Goal: Find specific page/section: Find specific page/section

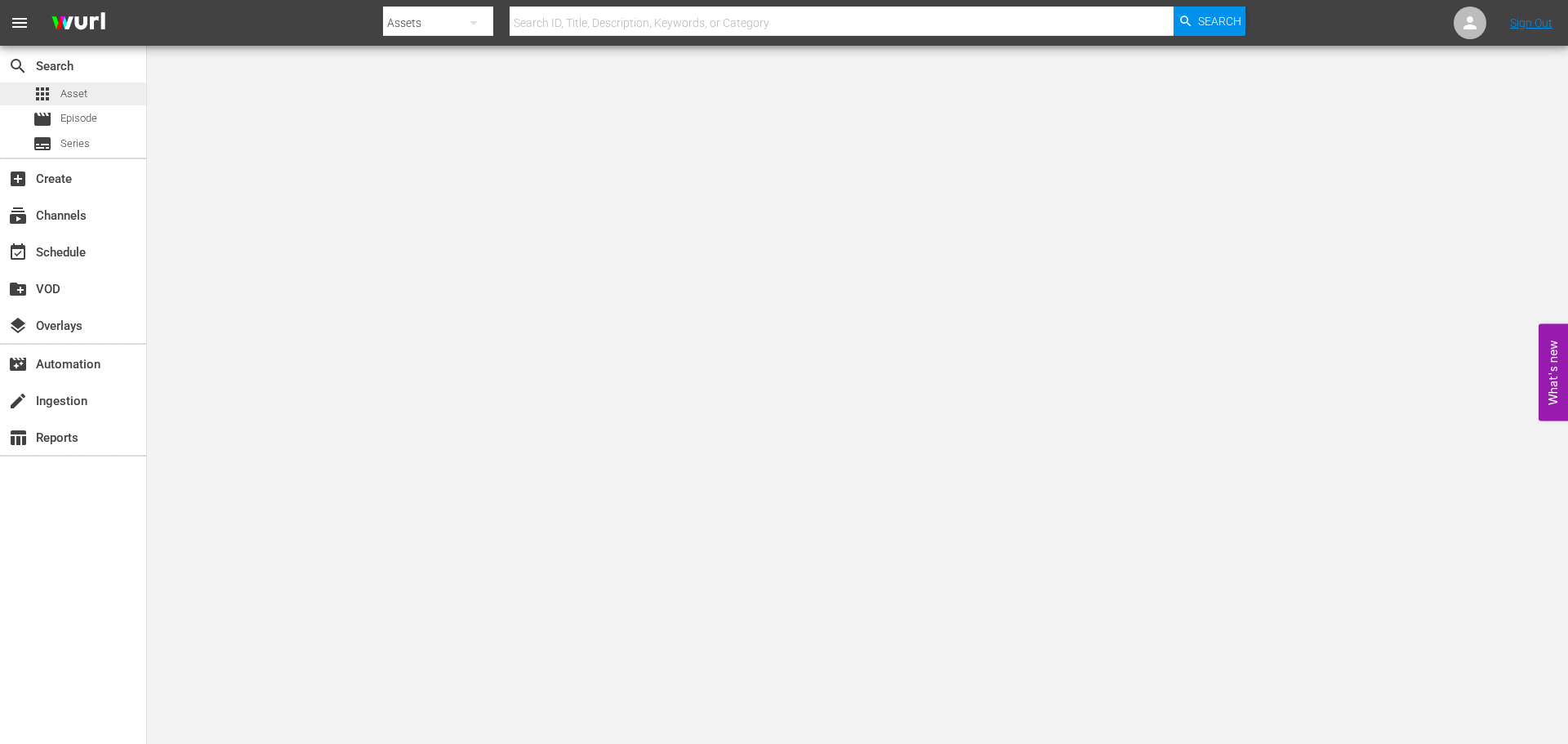
click at [91, 91] on div "apps Asset" at bounding box center [72, 94] width 146 height 23
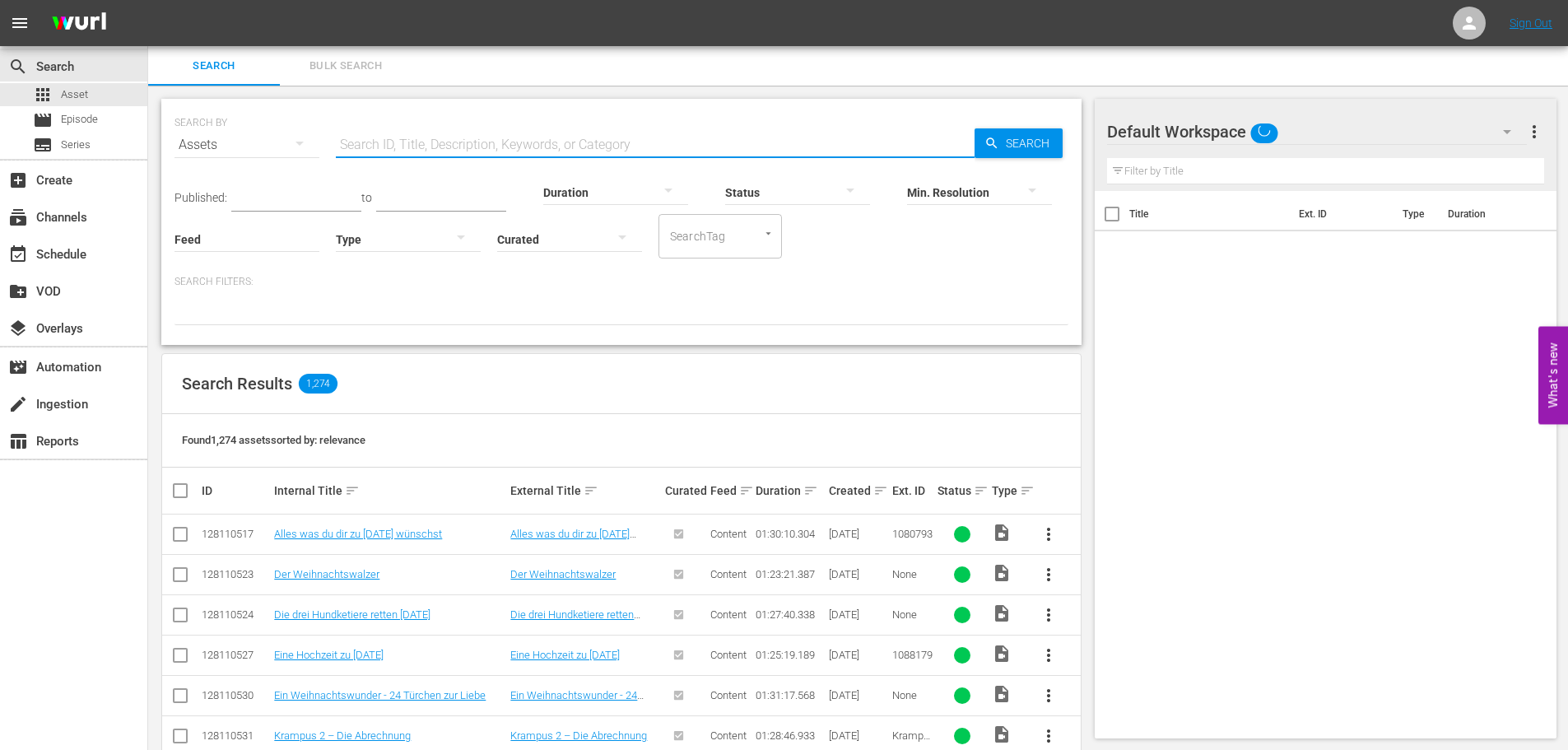
click at [632, 142] on input "text" at bounding box center [655, 145] width 639 height 39
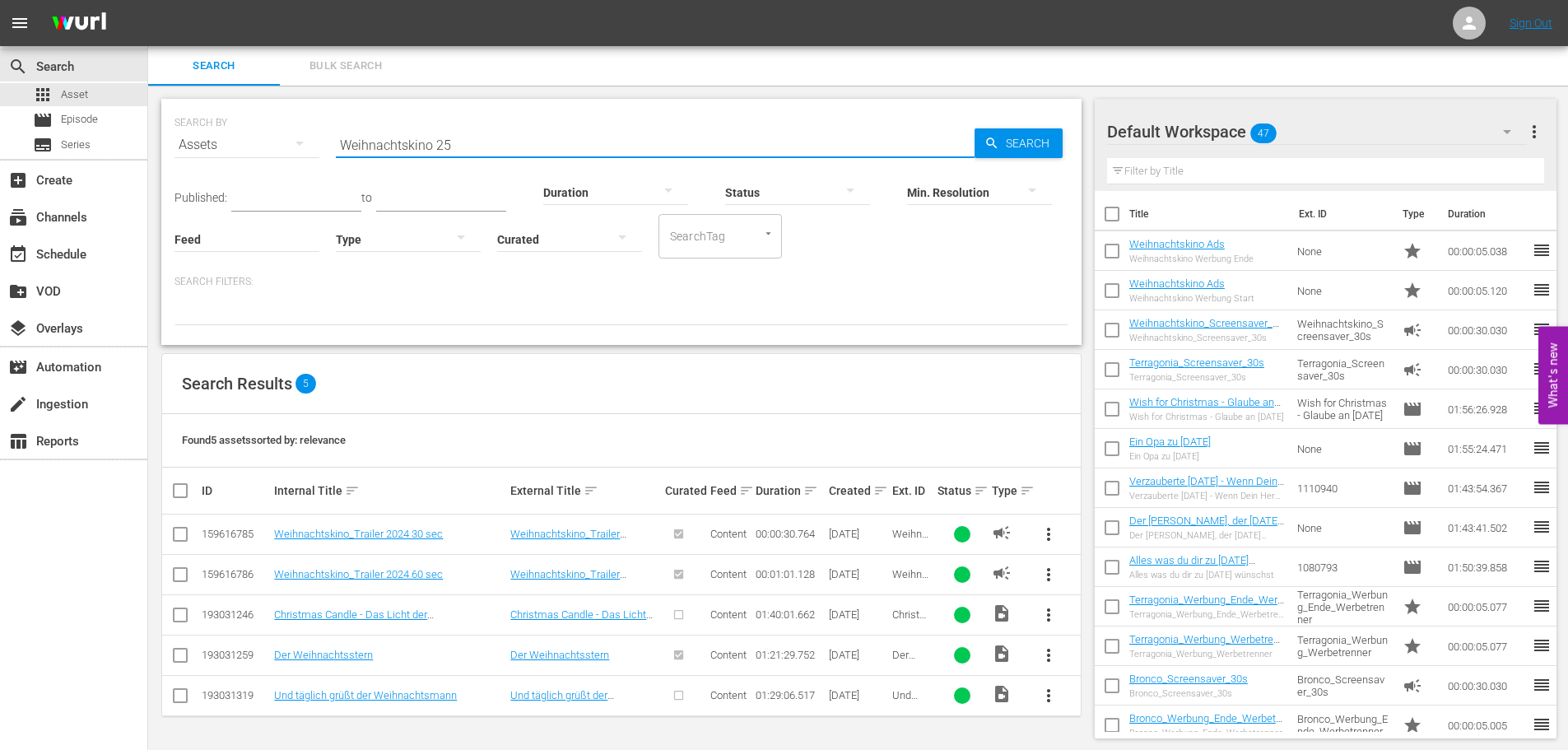
scroll to position [2, 0]
type input "Weihnachtskino 25"
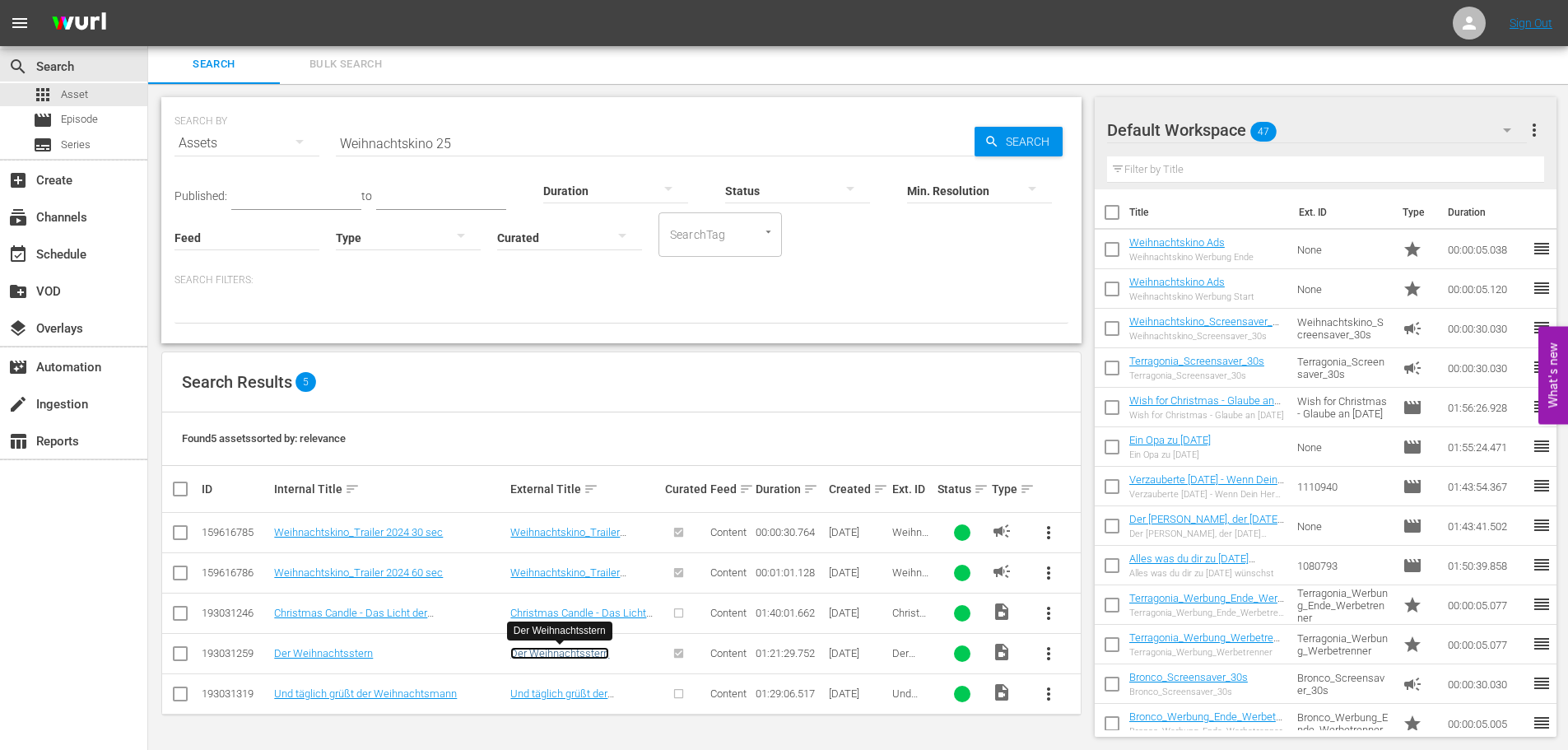
click at [587, 656] on link "Der Weihnachtsstern" at bounding box center [560, 653] width 99 height 13
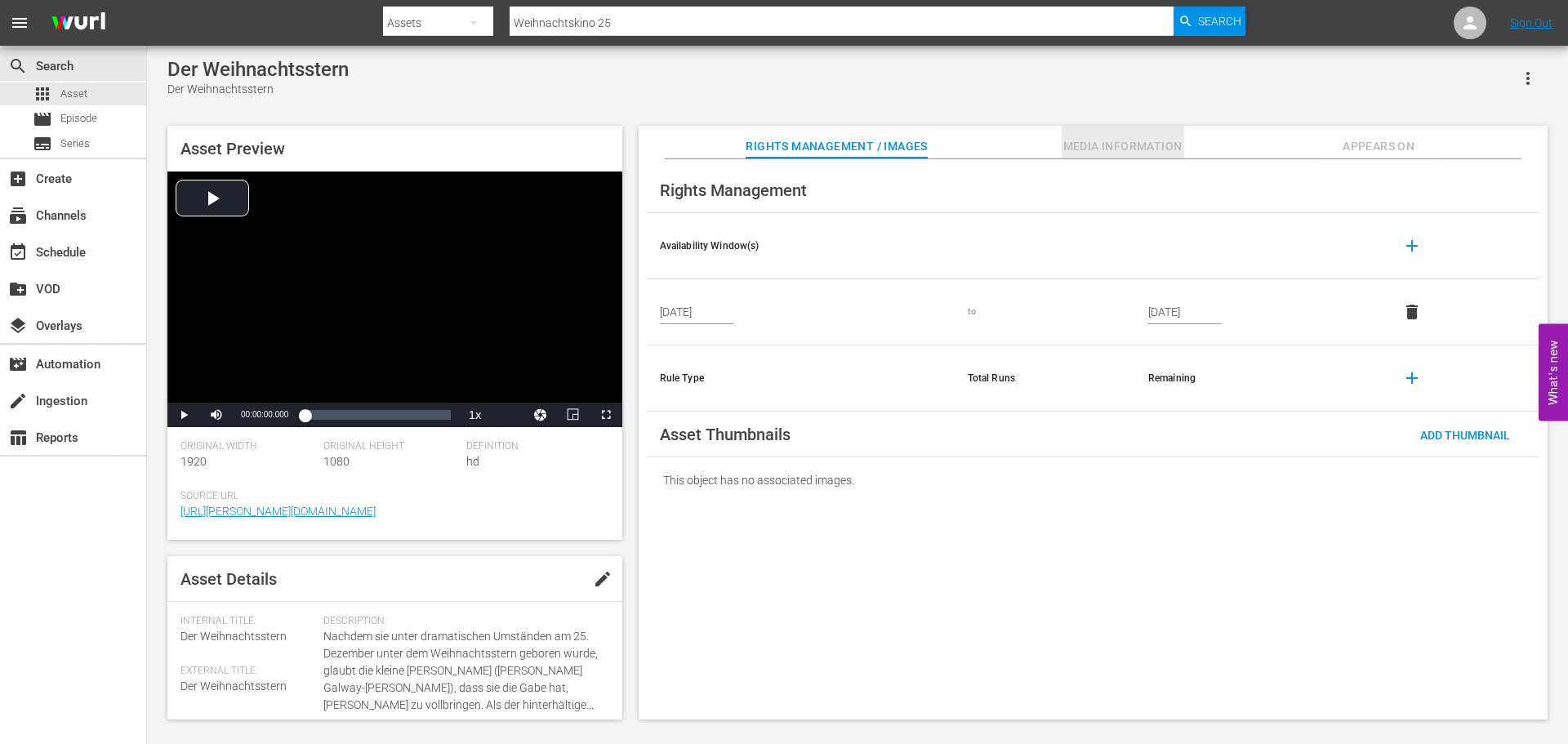
click at [1086, 138] on span "Media Information" at bounding box center [1122, 147] width 122 height 20
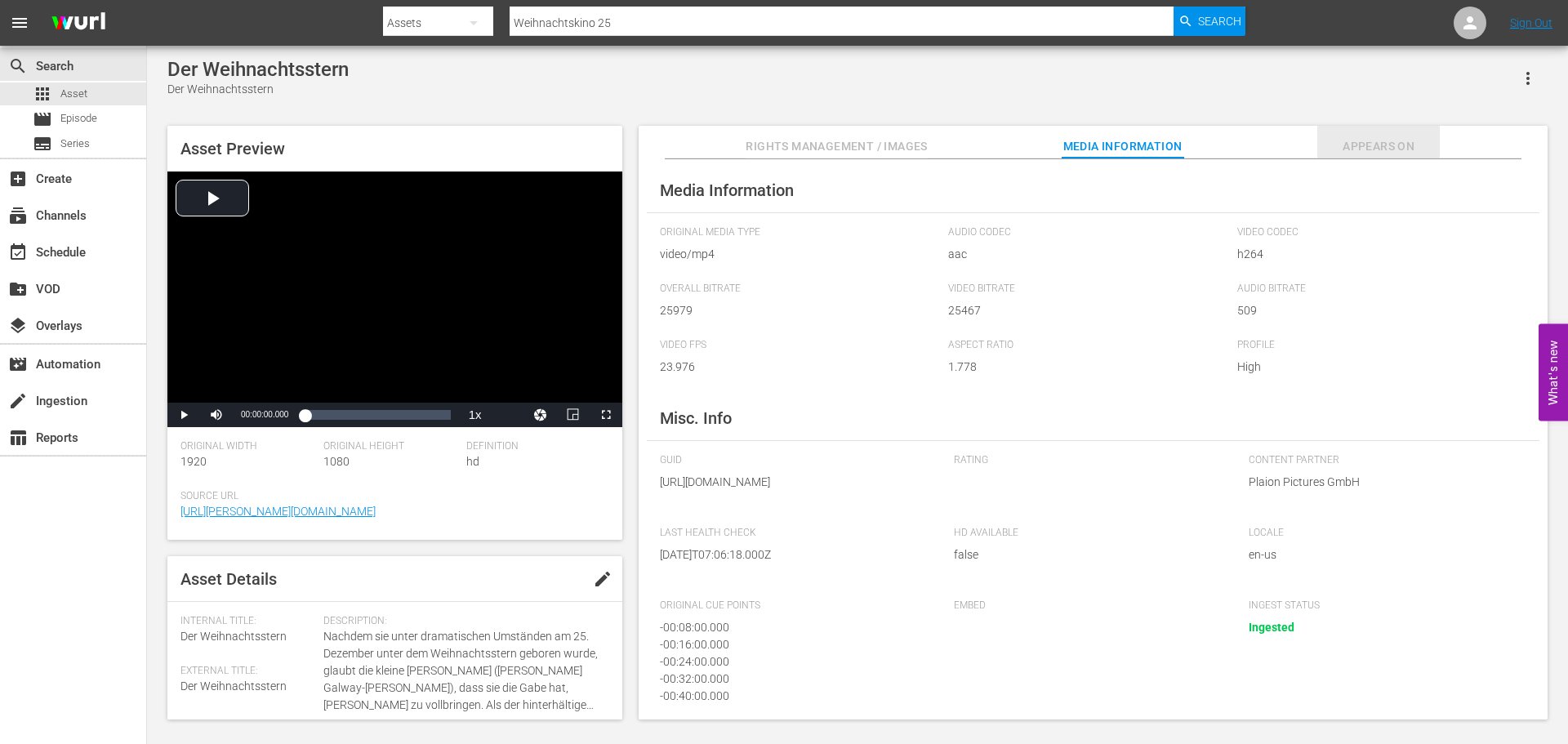
click at [1354, 143] on span "Appears On" at bounding box center [1377, 147] width 122 height 20
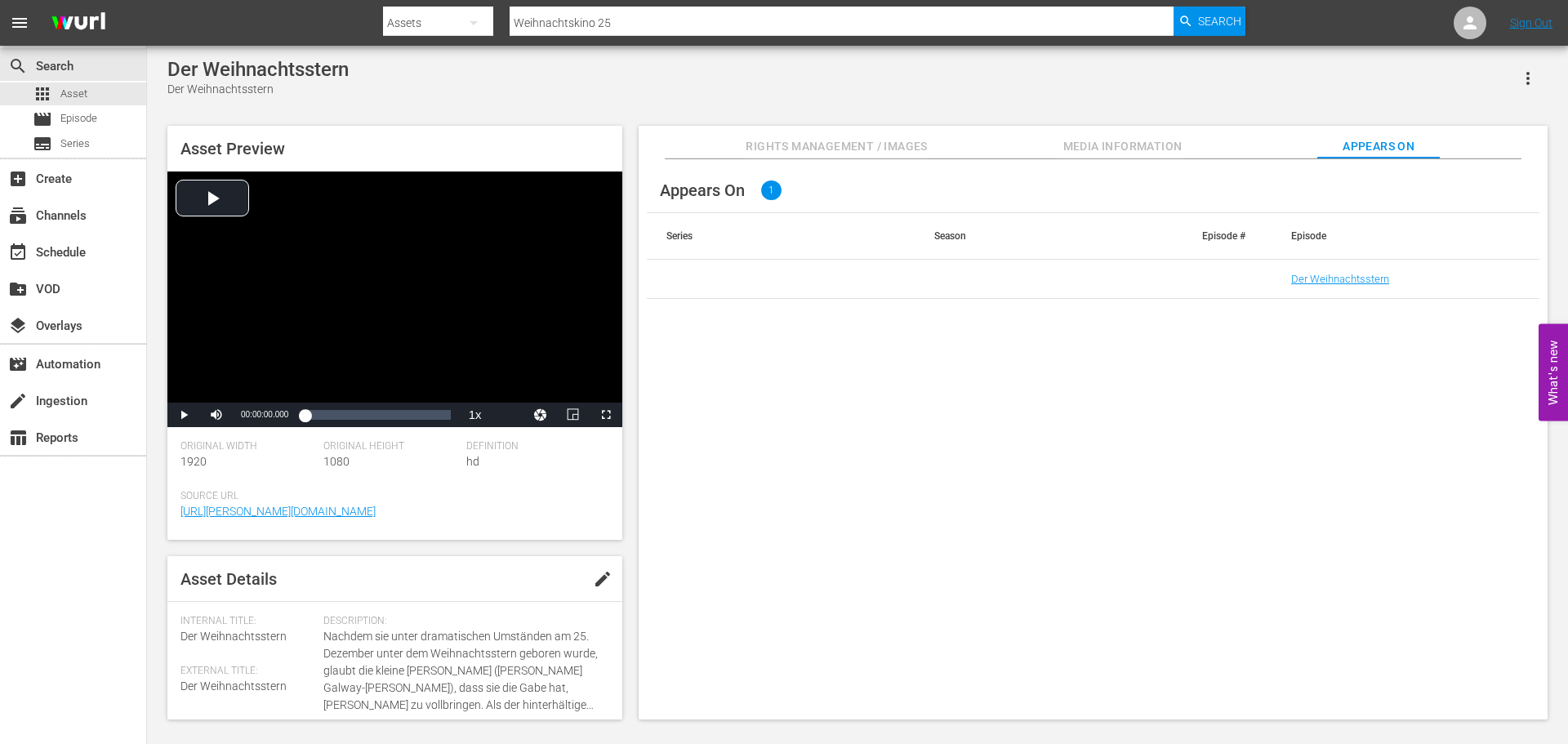
click at [867, 141] on span "Rights Management / Images" at bounding box center [835, 147] width 181 height 20
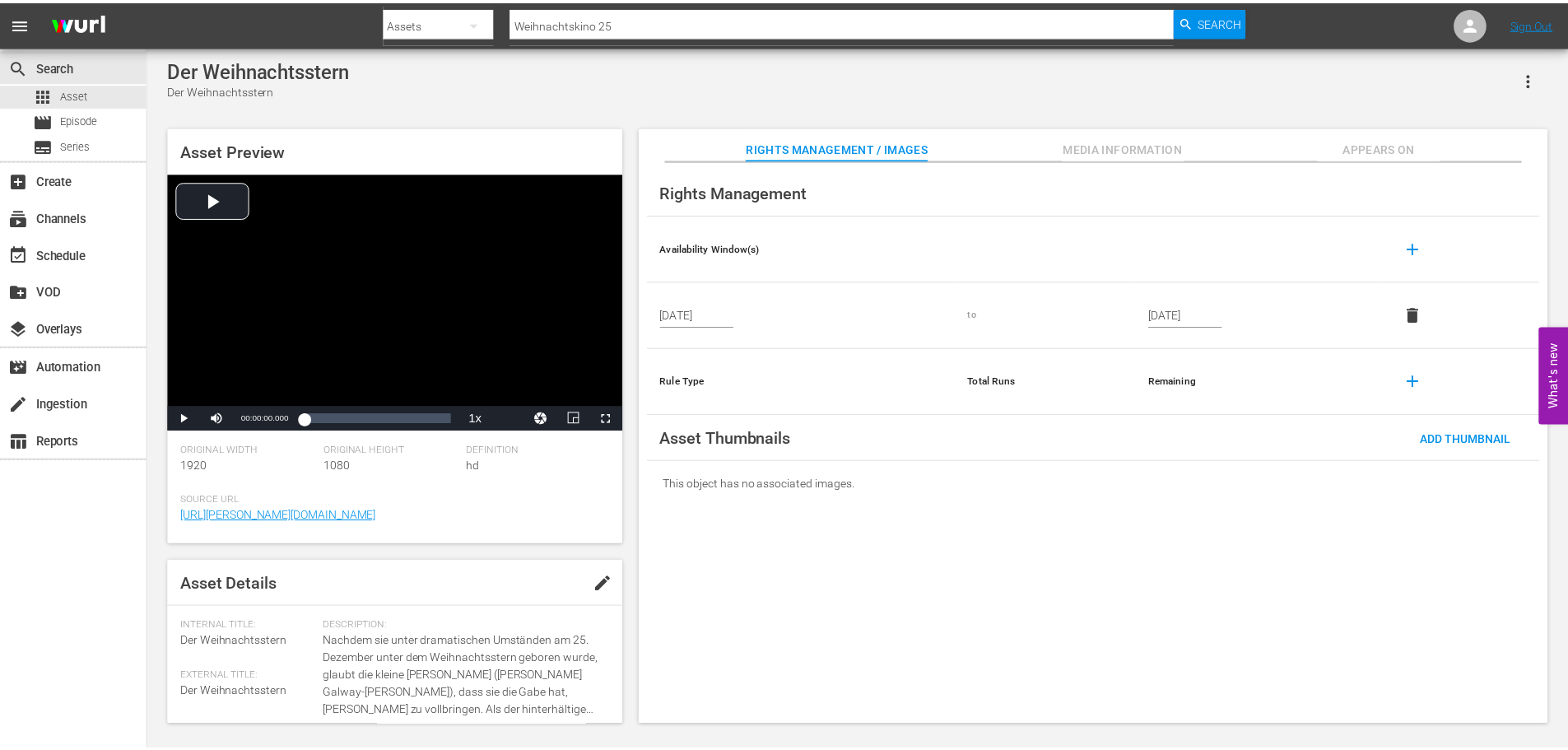
scroll to position [2, 0]
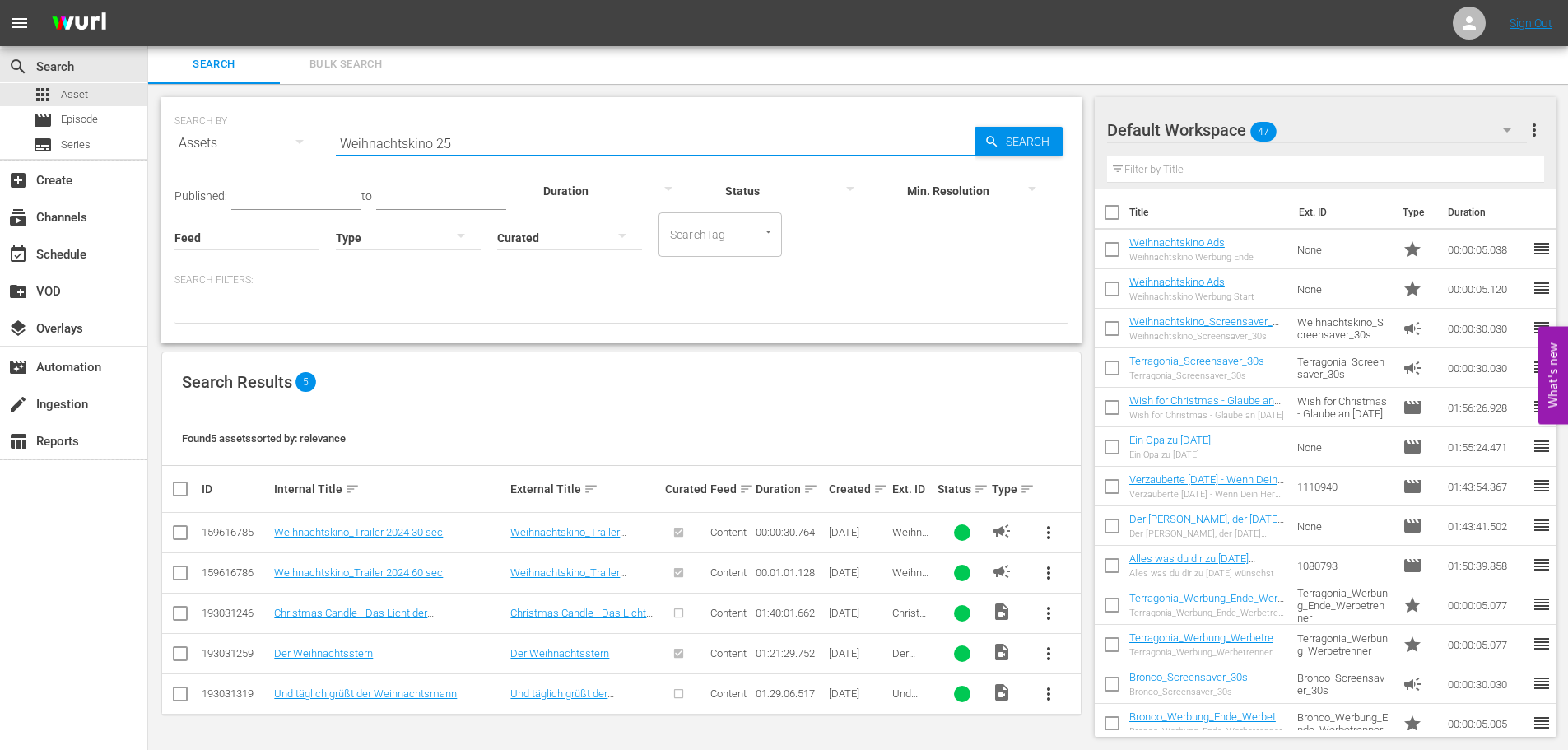
click at [459, 139] on input "Weihnachtskino 25" at bounding box center [655, 143] width 639 height 39
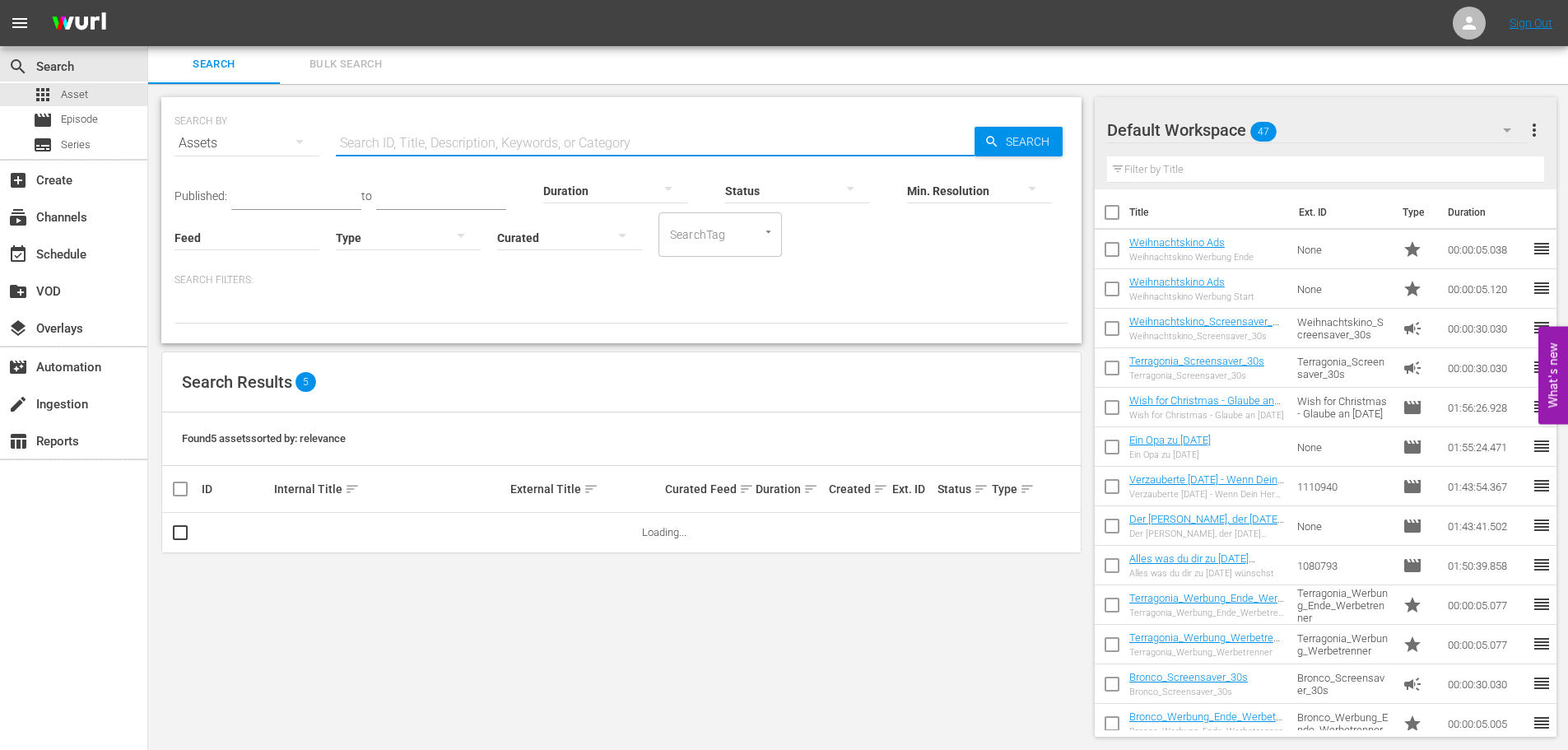
click at [1409, 120] on div "Default Workspace 47" at bounding box center [1317, 130] width 420 height 46
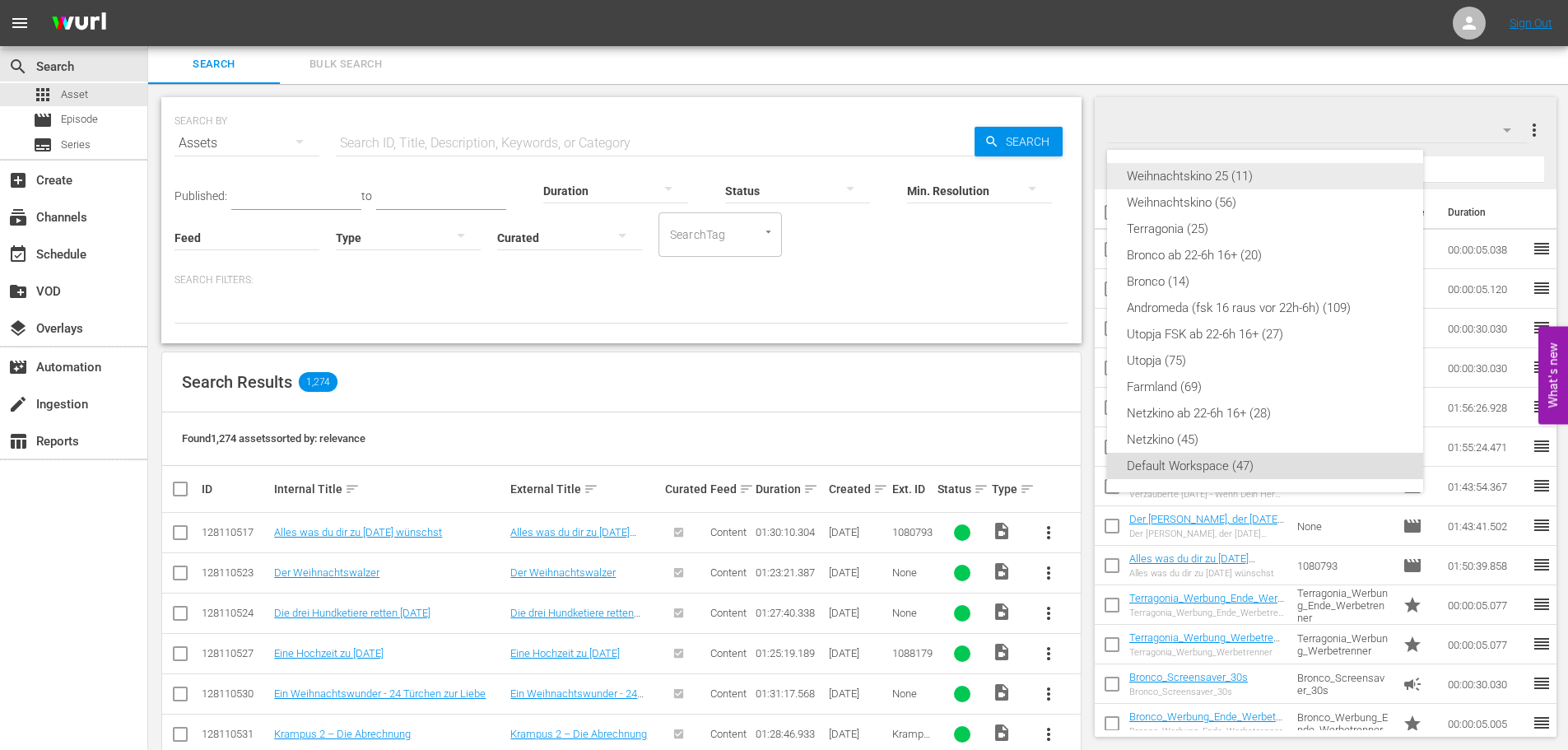
click at [1254, 177] on div "Weihnachtskino 25 (11)" at bounding box center [1265, 176] width 276 height 26
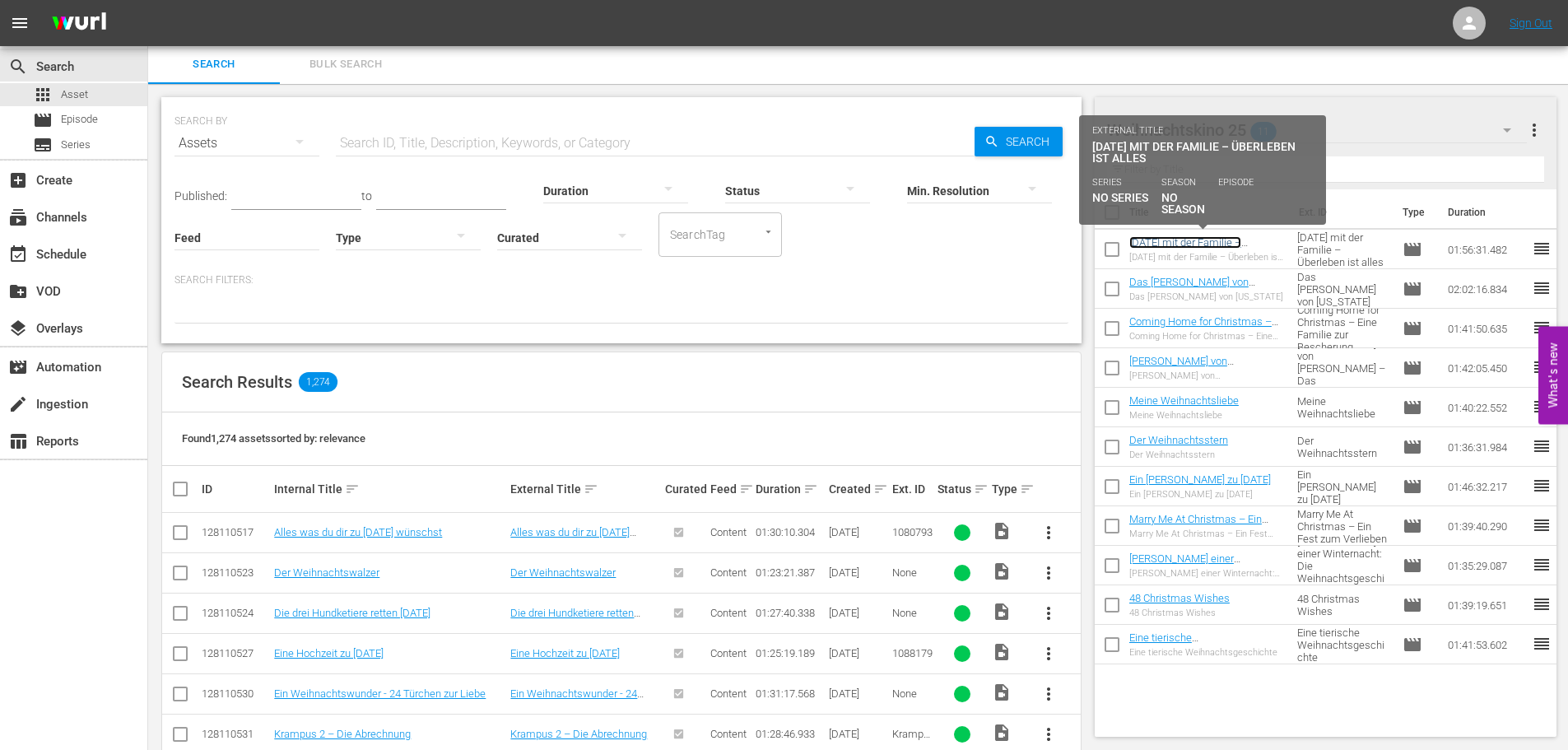
click at [1237, 245] on link "[DATE] mit der Familie – Überleben ist alles" at bounding box center [1186, 248] width 112 height 25
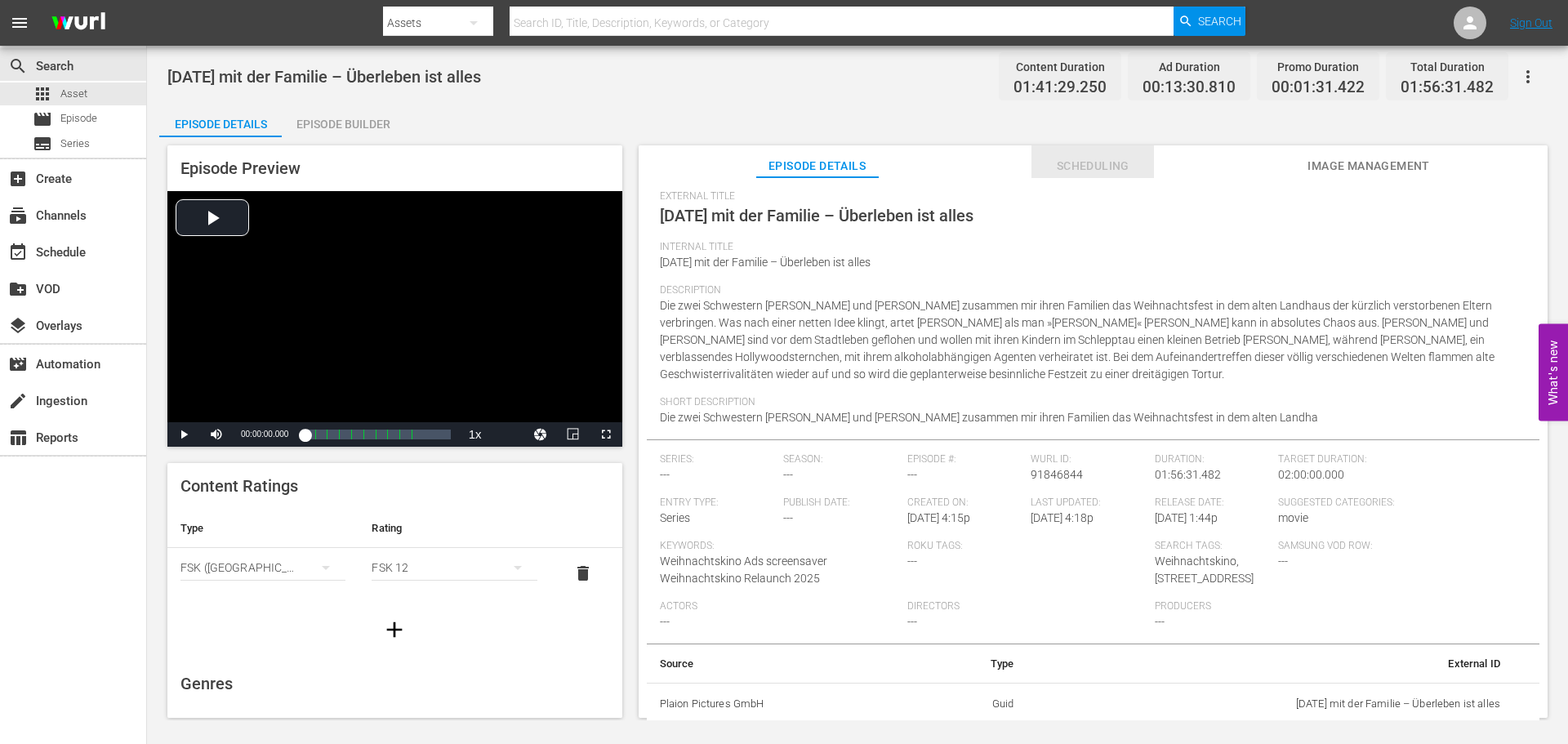
click at [1096, 162] on span "Scheduling" at bounding box center [1092, 166] width 122 height 20
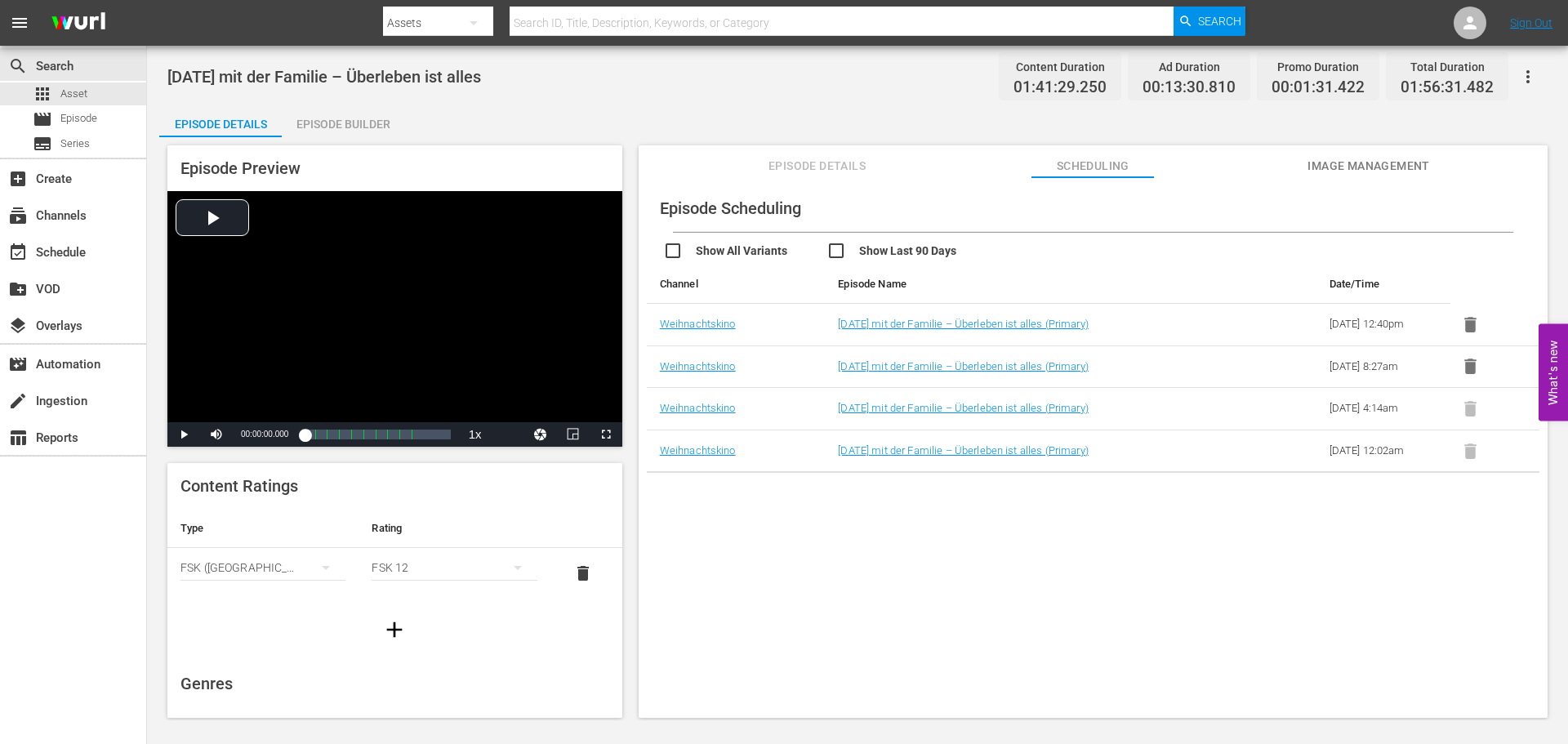
click at [1404, 170] on span "Image Management" at bounding box center [1368, 166] width 122 height 20
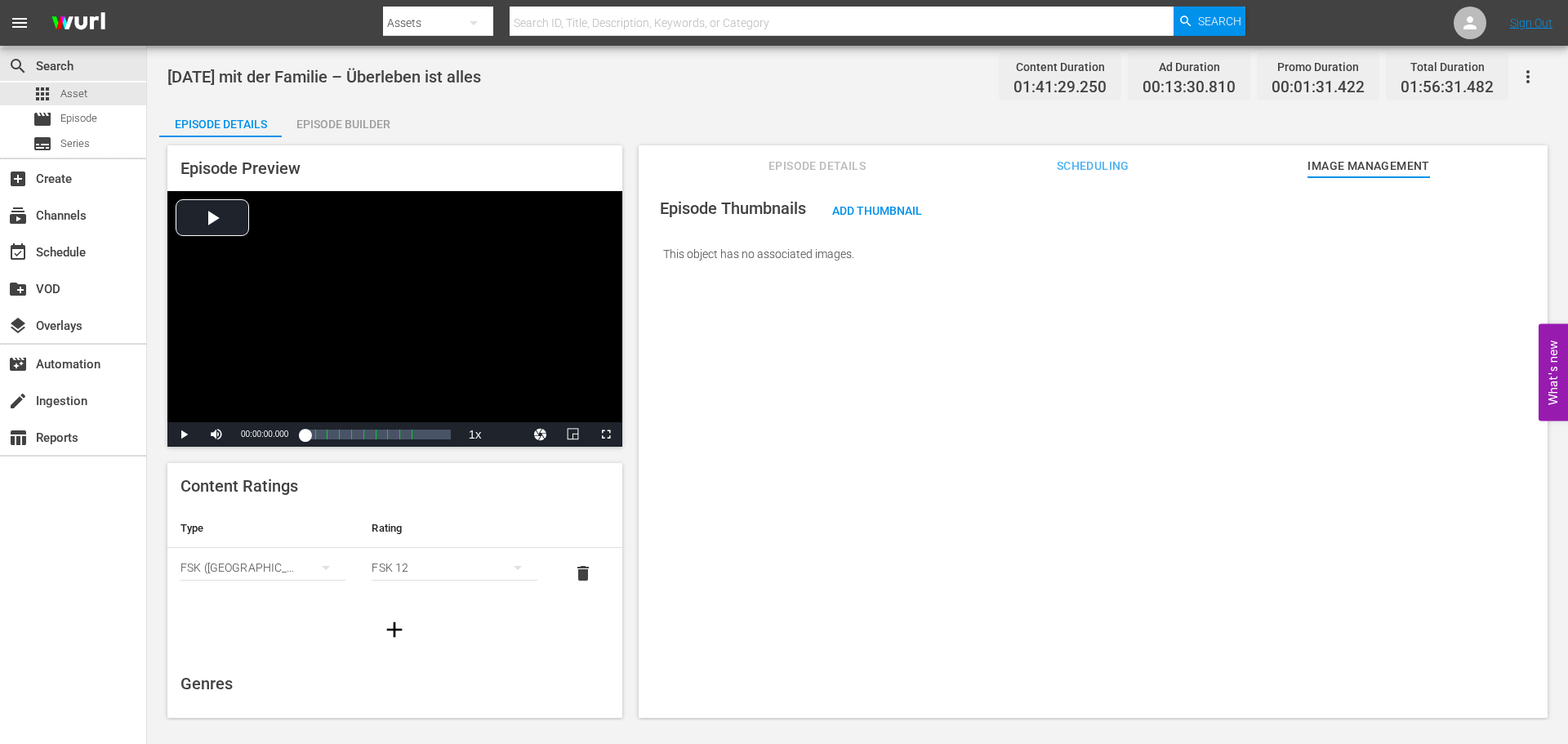
click at [846, 164] on span "Episode Details" at bounding box center [817, 166] width 122 height 20
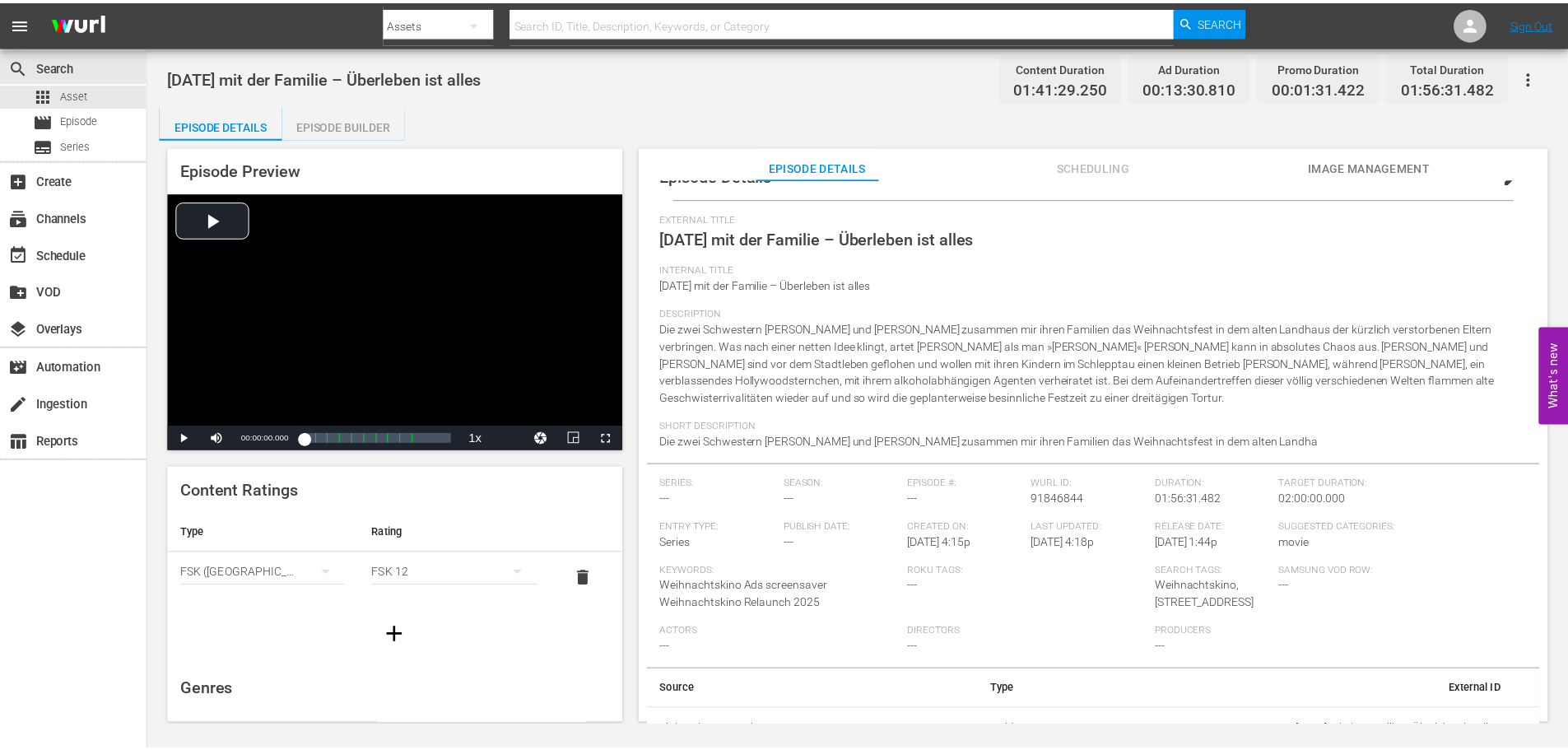
scroll to position [55, 0]
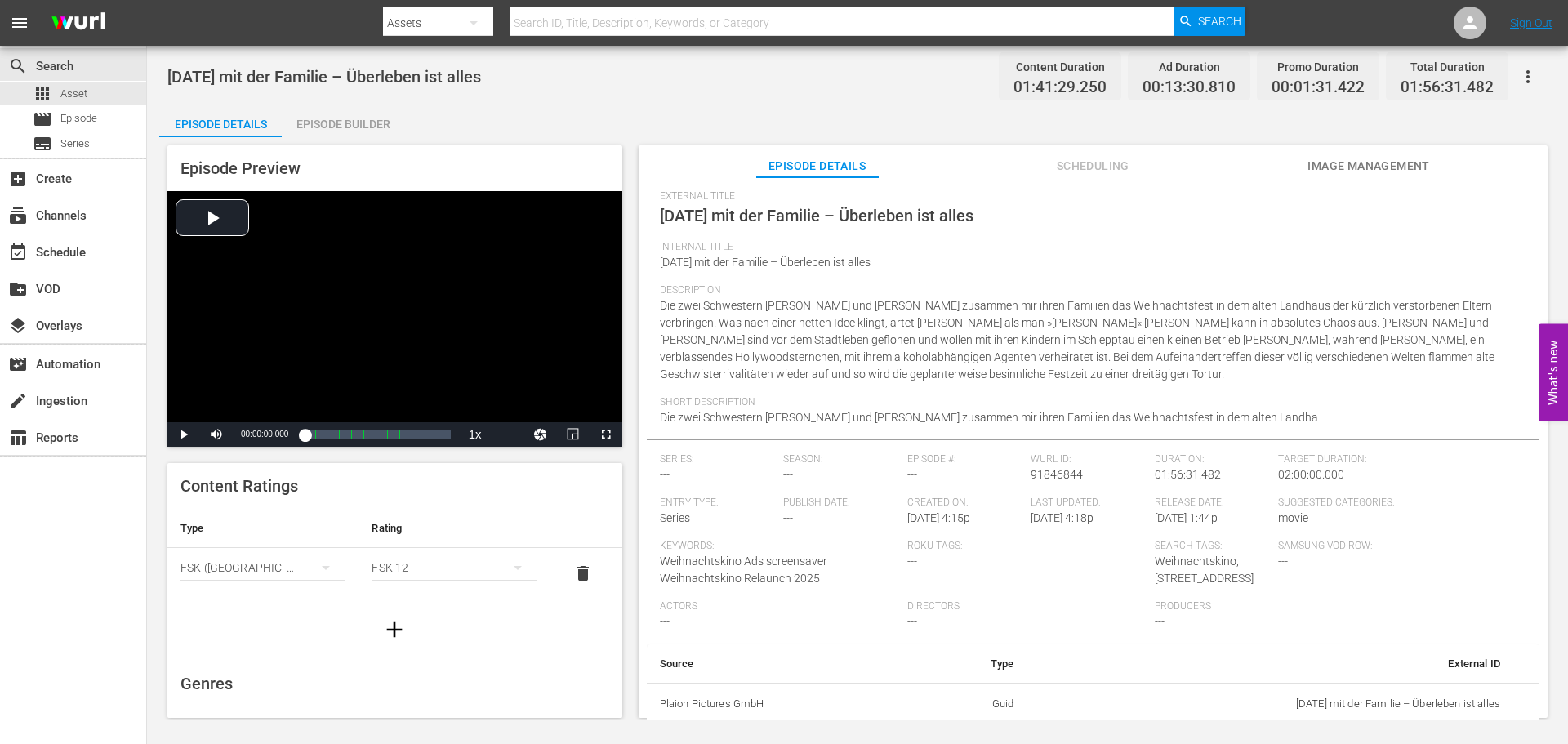
click at [1187, 560] on span "Weihnachtskino,[STREET_ADDRESS]" at bounding box center [1204, 570] width 99 height 30
drag, startPoint x: 1146, startPoint y: 561, endPoint x: 1200, endPoint y: 559, distance: 54.0
click at [1197, 559] on div "Series: --- Season: --- Episode #: --- [PERSON_NAME] ID: 91846844 Duration: 01:…" at bounding box center [1093, 549] width 867 height 191
click at [1210, 569] on div "Search Tags: Weihnachtskino,[STREET_ADDRESS]" at bounding box center [1216, 570] width 124 height 61
click at [101, 98] on div "apps Asset" at bounding box center [72, 94] width 146 height 23
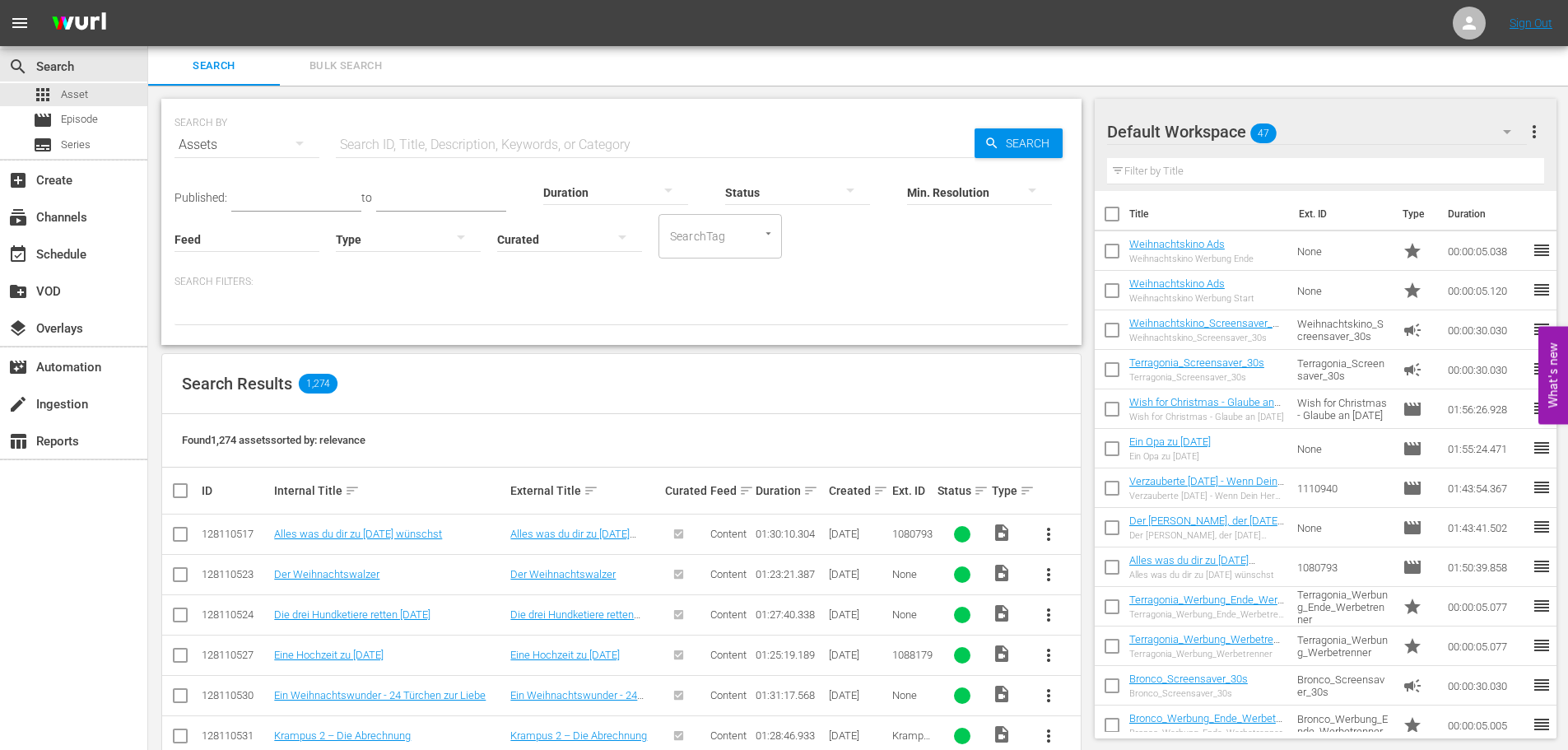
click at [742, 241] on div "SearchTag" at bounding box center [720, 236] width 123 height 44
click at [773, 239] on div "SearchTag" at bounding box center [720, 236] width 123 height 44
click at [773, 232] on icon "Open" at bounding box center [768, 233] width 13 height 13
type input "W"
paste input "Weihnachtskino 25"
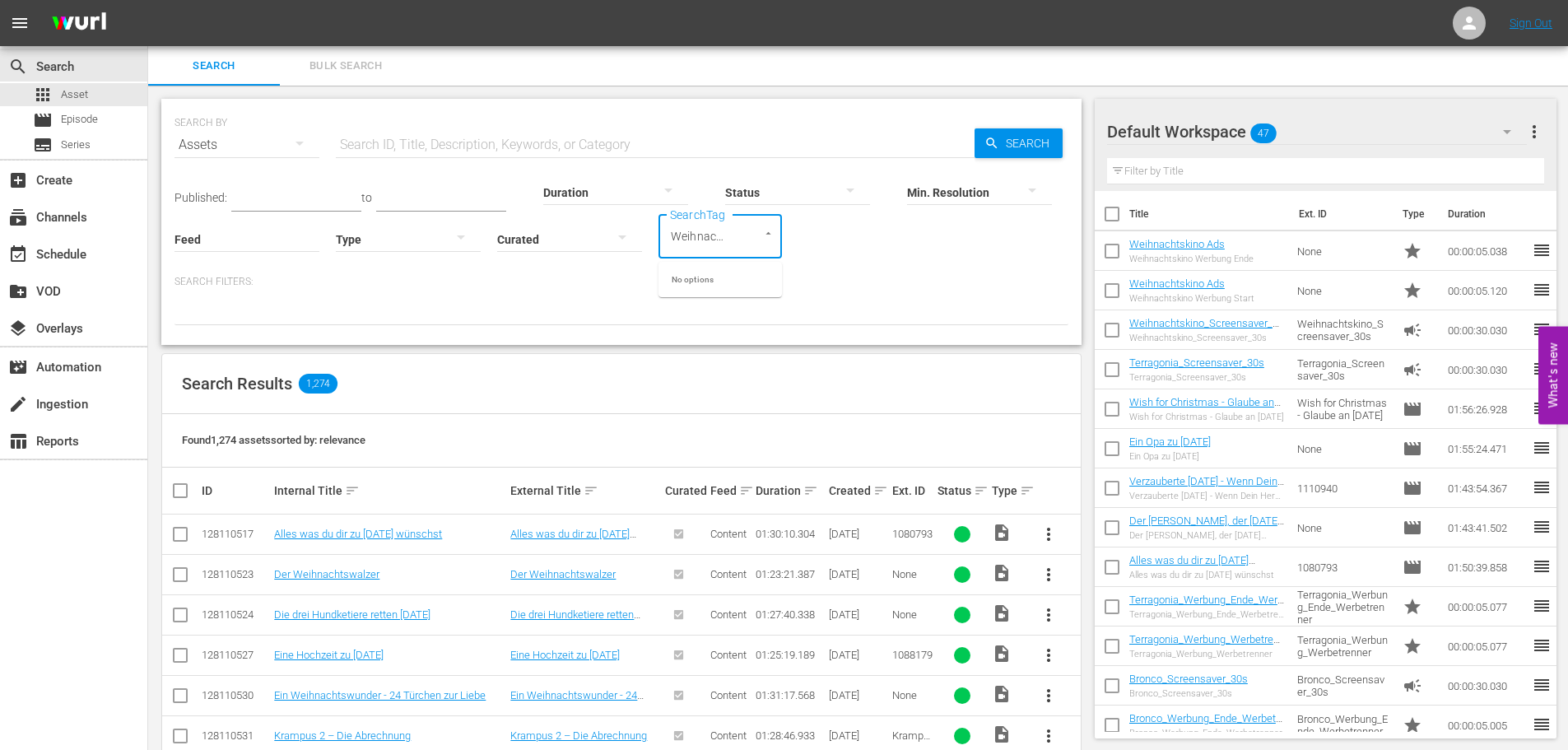
scroll to position [0, 42]
type input "Weihnachtskino 25"
click at [846, 247] on div "Published: to Duration Status Min. Resolution Feed Feed Title Type Curated Sear…" at bounding box center [621, 212] width 894 height 94
click at [771, 237] on icon "Open" at bounding box center [768, 233] width 13 height 13
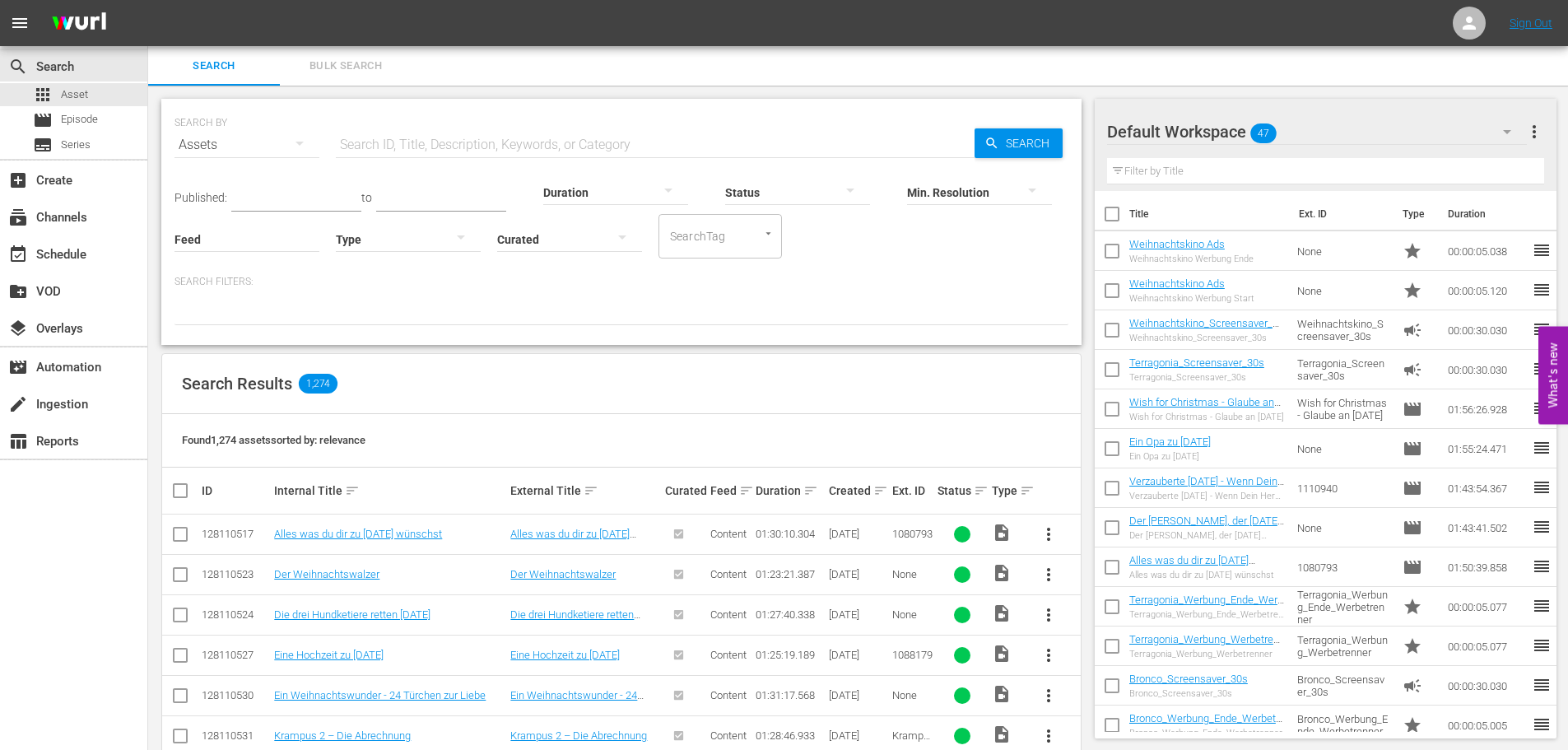
click at [845, 254] on div "Published: to Duration Status Min. Resolution Feed Feed Title Type Curated Sear…" at bounding box center [621, 212] width 894 height 94
click at [752, 231] on div at bounding box center [761, 233] width 30 height 17
click at [764, 233] on icon "Open" at bounding box center [768, 233] width 13 height 13
click at [788, 288] on p "Search Filters:" at bounding box center [621, 282] width 894 height 14
click at [822, 249] on div "Published: to Duration Status Min. Resolution Feed Feed Title Type Curated Sear…" at bounding box center [621, 212] width 894 height 94
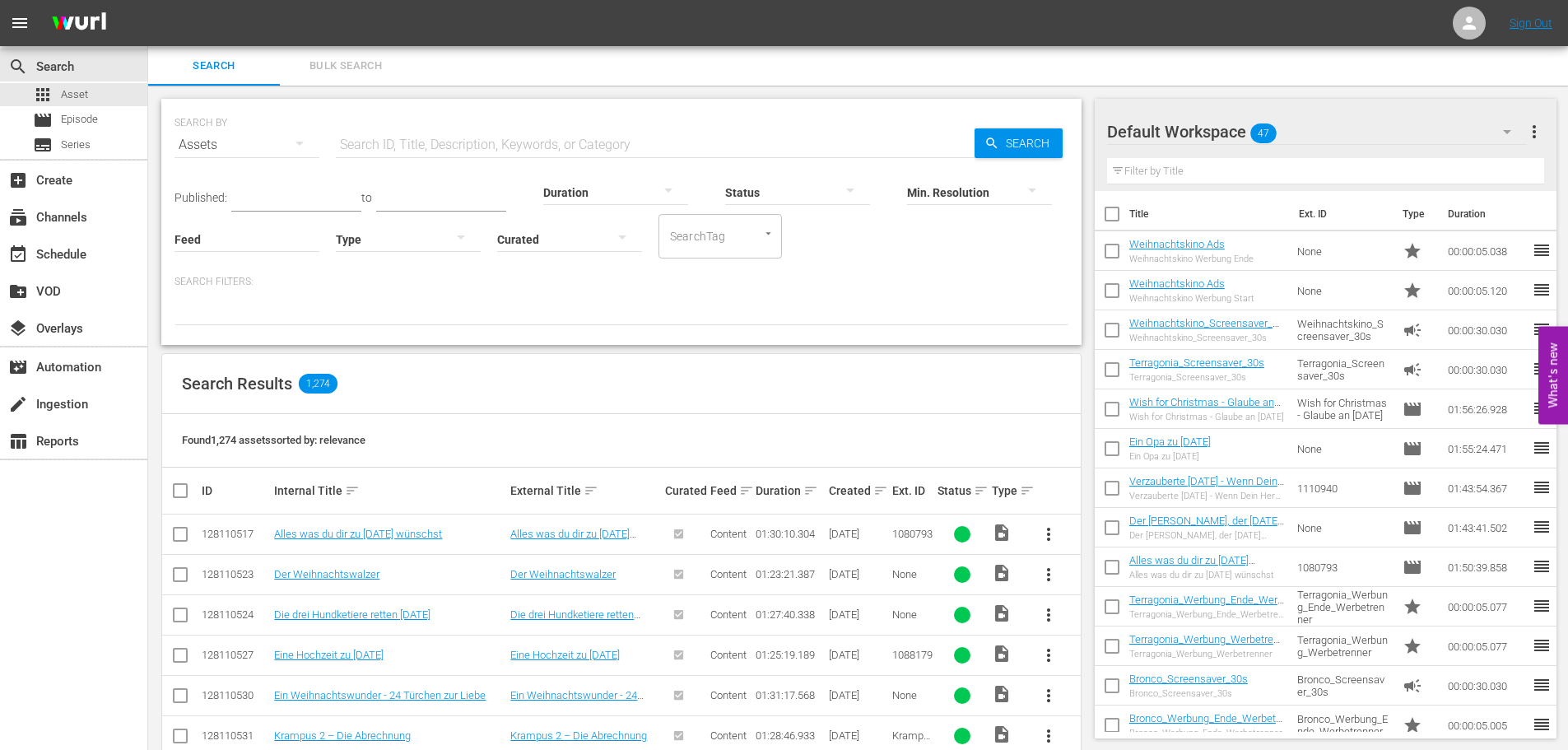
click at [772, 231] on icon "Open" at bounding box center [768, 233] width 13 height 13
click at [774, 231] on button "Close" at bounding box center [768, 233] width 15 height 15
click at [837, 252] on div "Published: to Duration Status Min. Resolution Feed Feed Title Type Curated Sear…" at bounding box center [621, 212] width 894 height 94
click at [772, 236] on icon "Open" at bounding box center [768, 233] width 13 height 13
click at [713, 241] on input "SearchTag" at bounding box center [698, 236] width 63 height 30
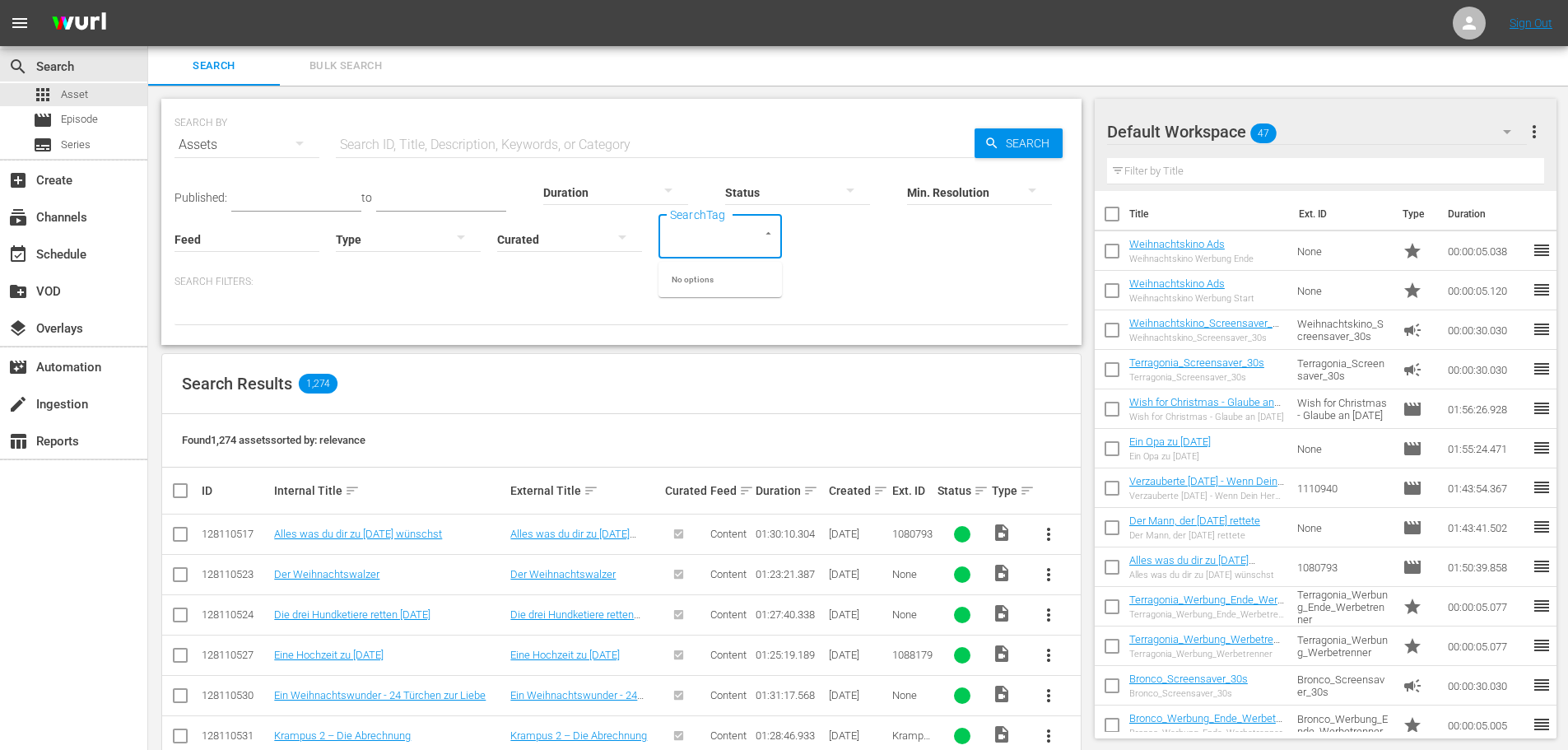
click at [615, 287] on p "Search Filters:" at bounding box center [621, 282] width 894 height 14
click at [458, 245] on icon "button" at bounding box center [461, 236] width 20 height 20
click at [460, 239] on div "Video" at bounding box center [408, 236] width 144 height 26
click at [716, 237] on input "SearchTag" at bounding box center [698, 236] width 63 height 30
click at [496, 273] on div "Published: to Duration Status Min. Resolution Feed Feed Title Type Video Curate…" at bounding box center [621, 245] width 894 height 161
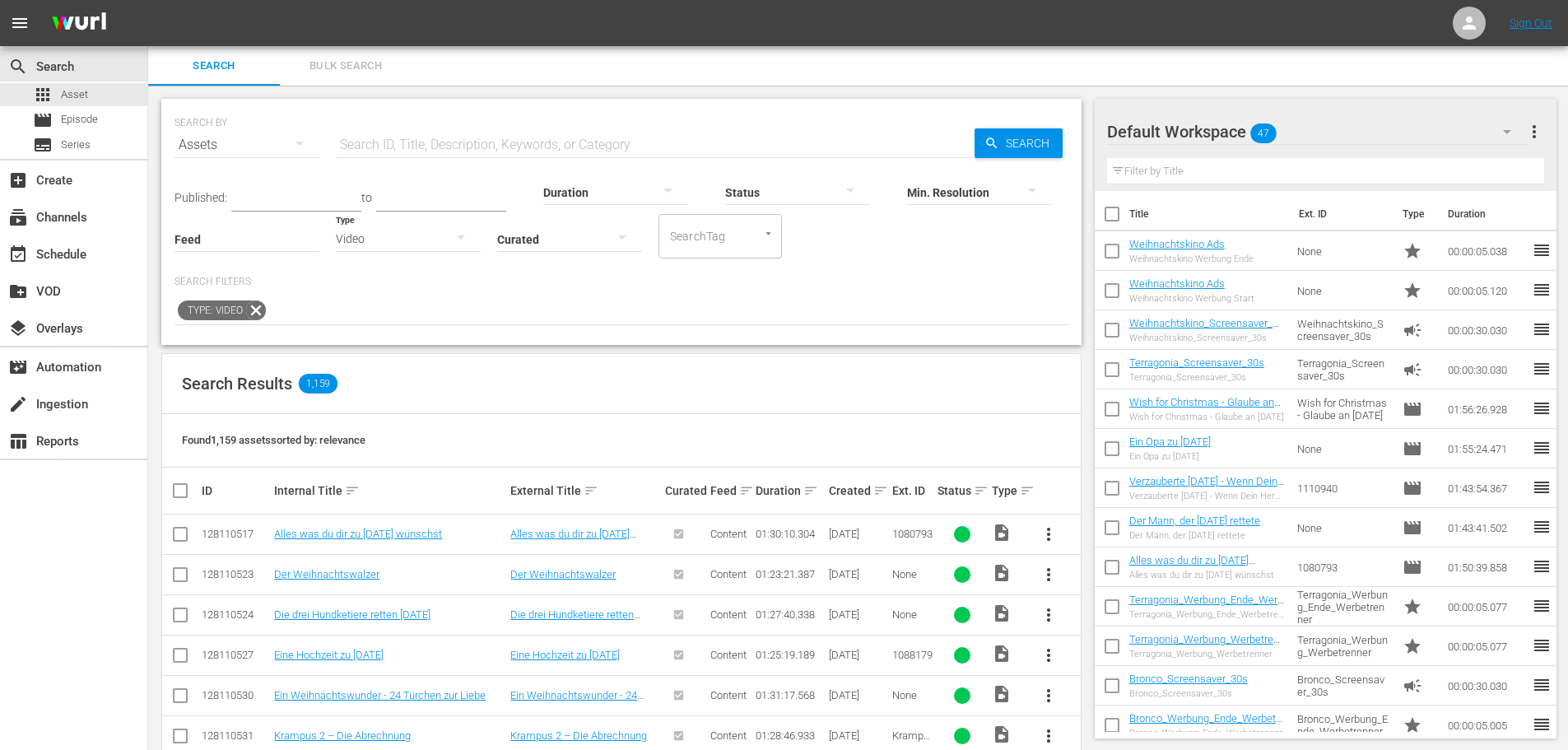
click at [447, 241] on button "button" at bounding box center [461, 237] width 39 height 39
click at [268, 310] on div "Video Ad Live Promo Placeholder" at bounding box center [784, 375] width 1568 height 750
click at [257, 310] on div "Video Ad Live Promo Placeholder" at bounding box center [784, 375] width 1568 height 750
click at [254, 311] on icon at bounding box center [256, 310] width 20 height 20
click at [755, 247] on div "SearchTag" at bounding box center [720, 236] width 123 height 44
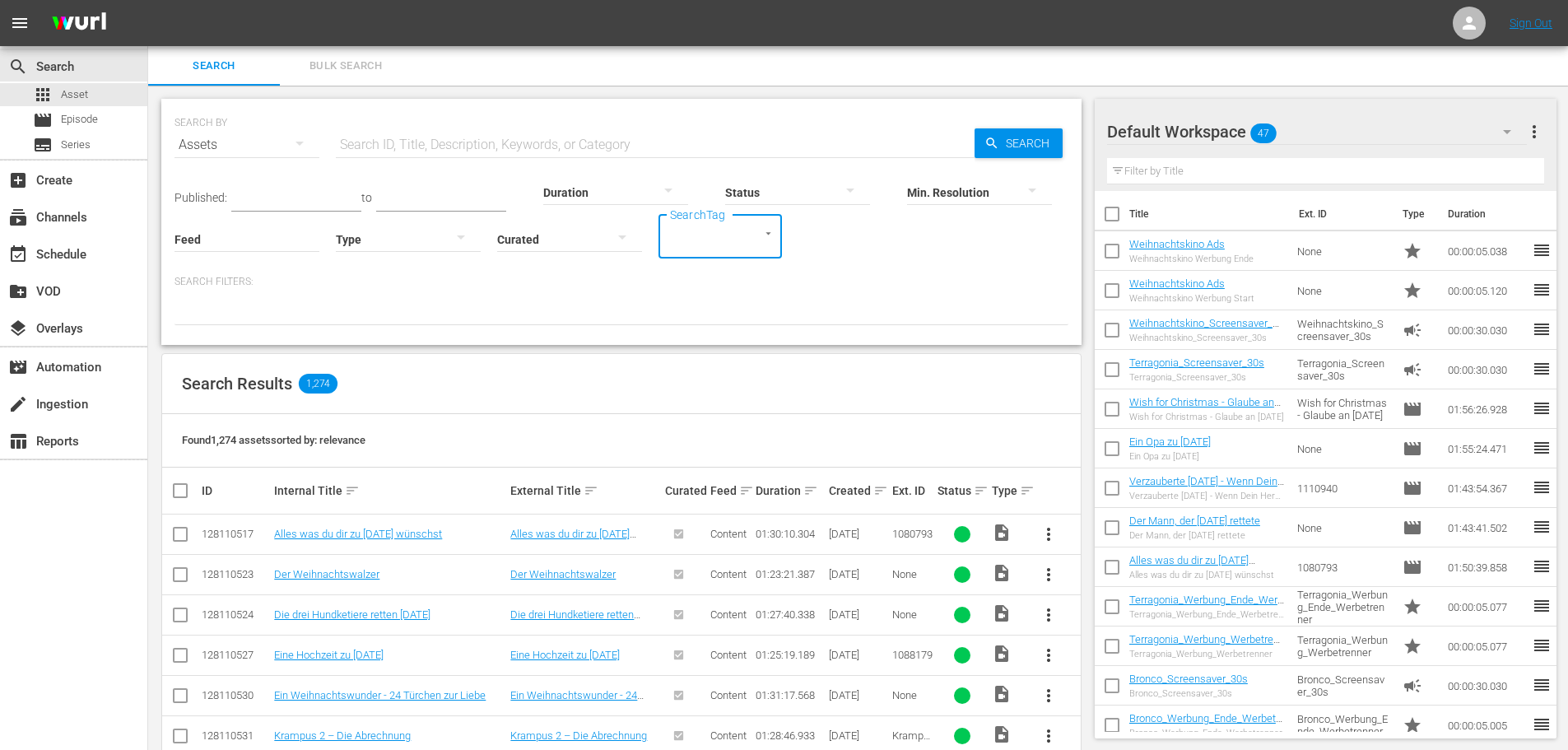
click at [767, 236] on icon "Open" at bounding box center [768, 233] width 13 height 13
click at [851, 262] on div "Published: to Duration Status Min. Resolution Feed Feed Title Type Curated Sear…" at bounding box center [621, 245] width 894 height 161
